Goal: Find contact information: Find contact information

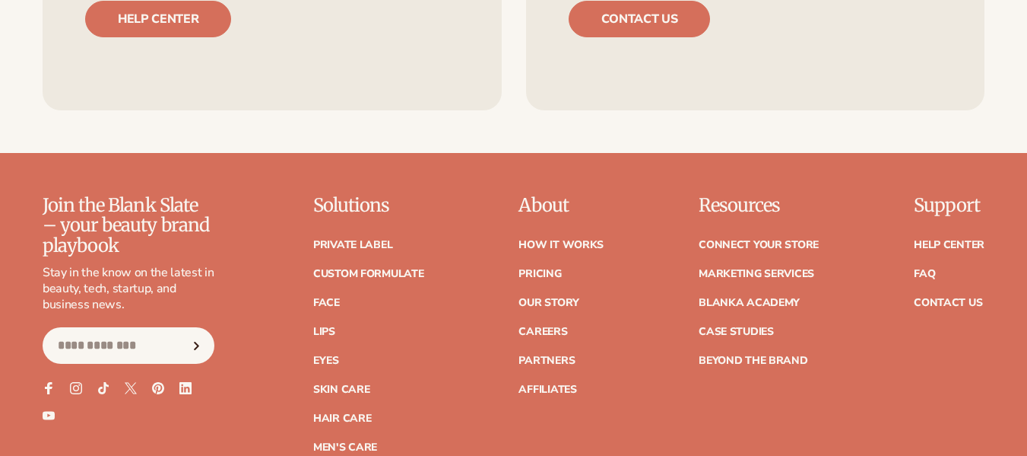
scroll to position [5896, 0]
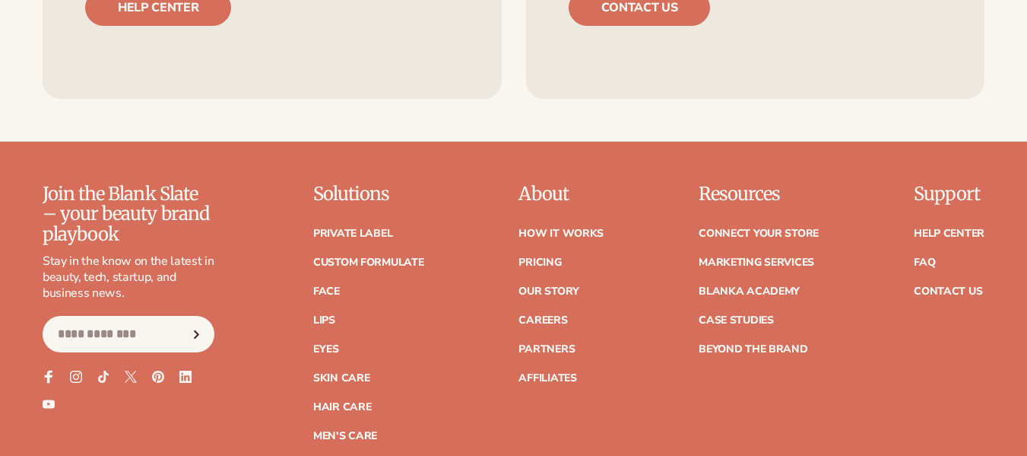
click at [42, 370] on icon at bounding box center [48, 376] width 13 height 13
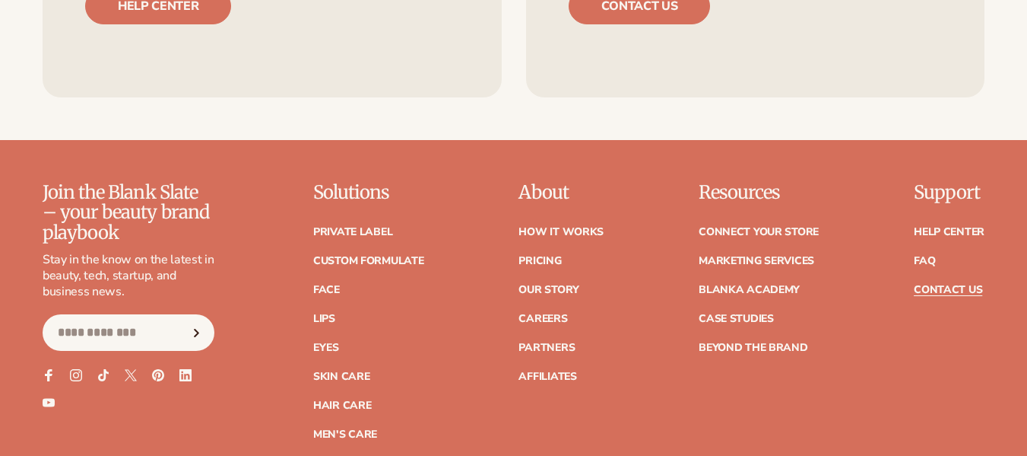
click at [948, 284] on link "Contact Us" at bounding box center [948, 289] width 68 height 11
